Goal: Task Accomplishment & Management: Manage account settings

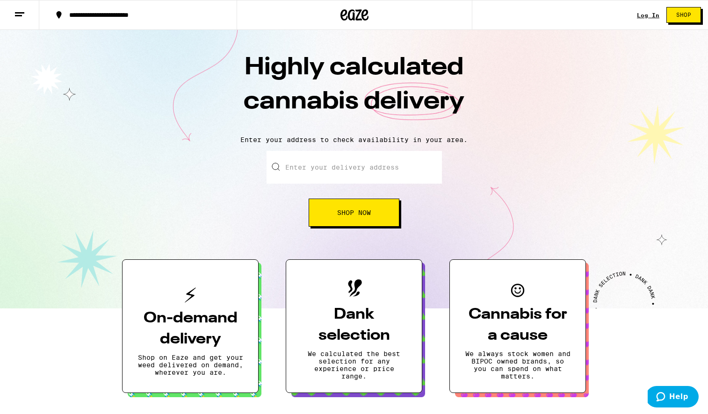
click at [386, 172] on input "Enter your delivery address" at bounding box center [353, 167] width 175 height 33
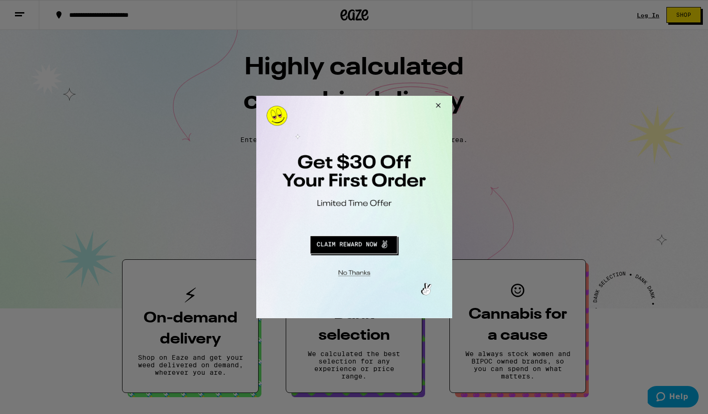
click at [441, 107] on button "Close Modal" at bounding box center [435, 107] width 25 height 22
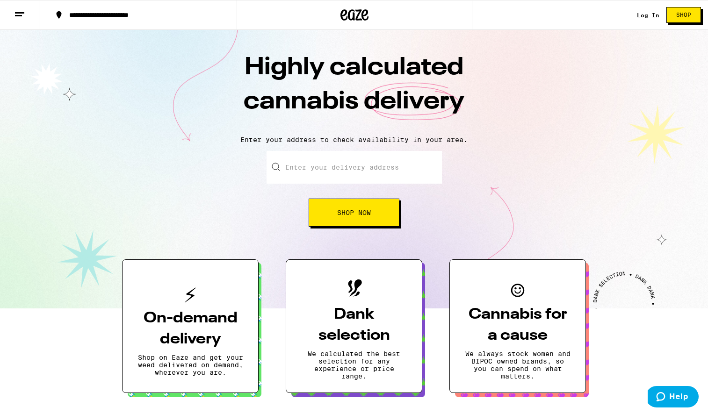
click at [642, 17] on div "Log In" at bounding box center [648, 15] width 22 height 6
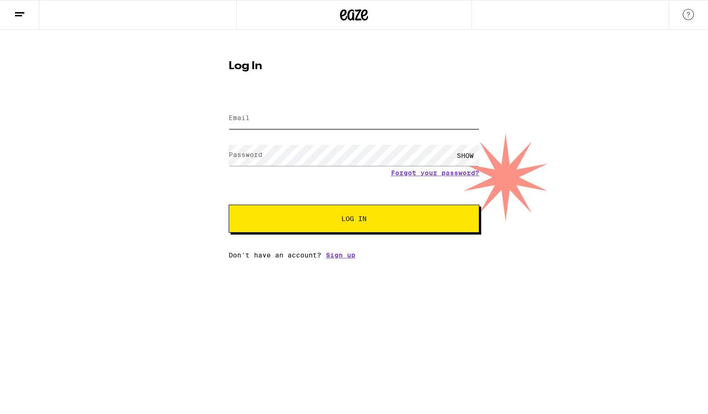
type input "[EMAIL_ADDRESS][DOMAIN_NAME]"
click at [340, 221] on span "Log In" at bounding box center [353, 218] width 175 height 7
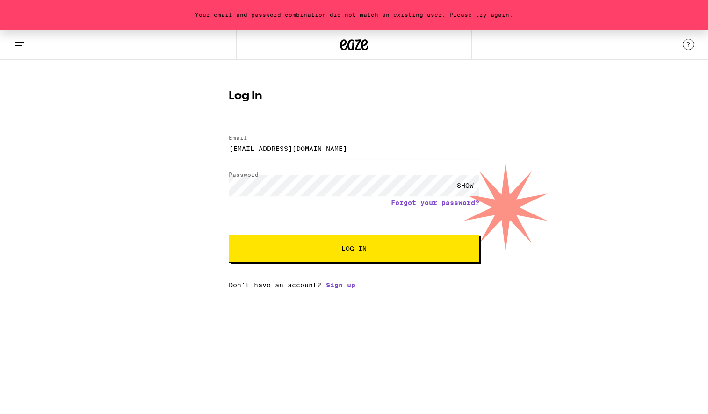
click at [454, 189] on div "SHOW" at bounding box center [465, 185] width 28 height 21
click at [349, 255] on button "Log In" at bounding box center [354, 249] width 250 height 28
click at [441, 200] on link "Forgot your password?" at bounding box center [435, 202] width 88 height 7
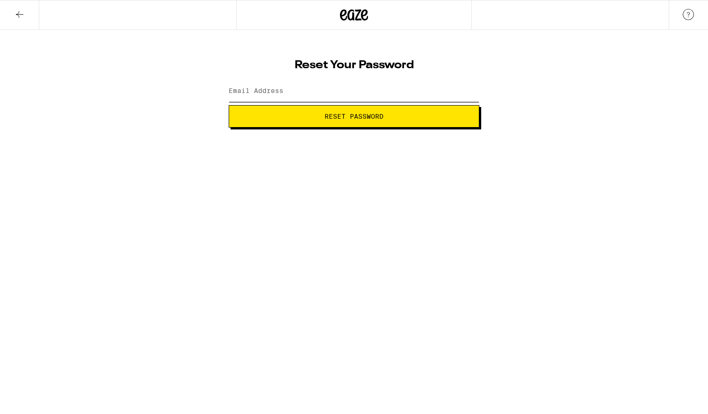
click at [346, 92] on input "Email Address" at bounding box center [354, 91] width 250 height 21
type input "[EMAIL_ADDRESS][DOMAIN_NAME]"
click at [372, 116] on span "Reset Password" at bounding box center [353, 116] width 59 height 7
